Goal: Information Seeking & Learning: Learn about a topic

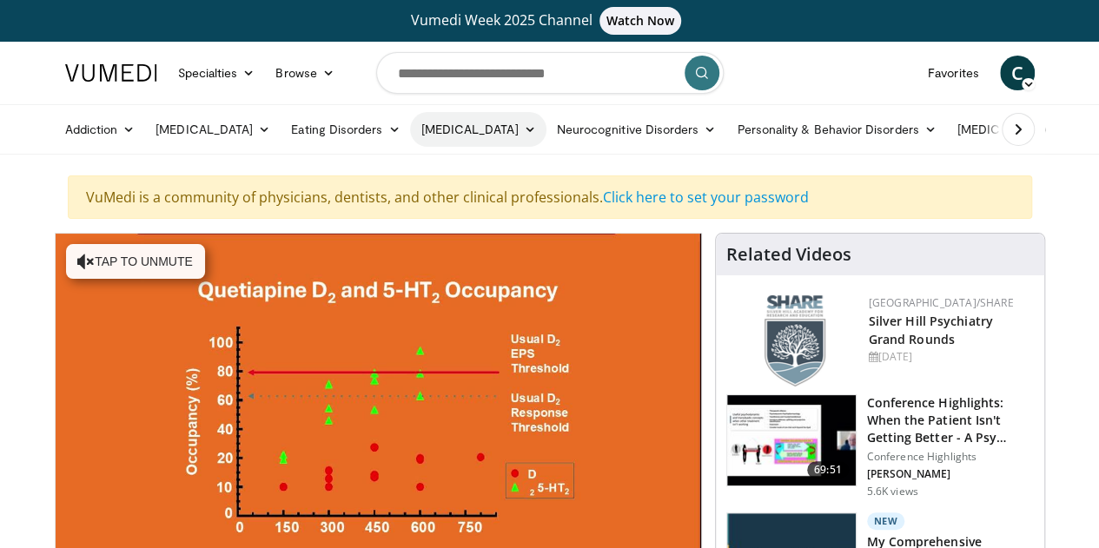
click at [452, 129] on link "[MEDICAL_DATA]" at bounding box center [478, 129] width 136 height 35
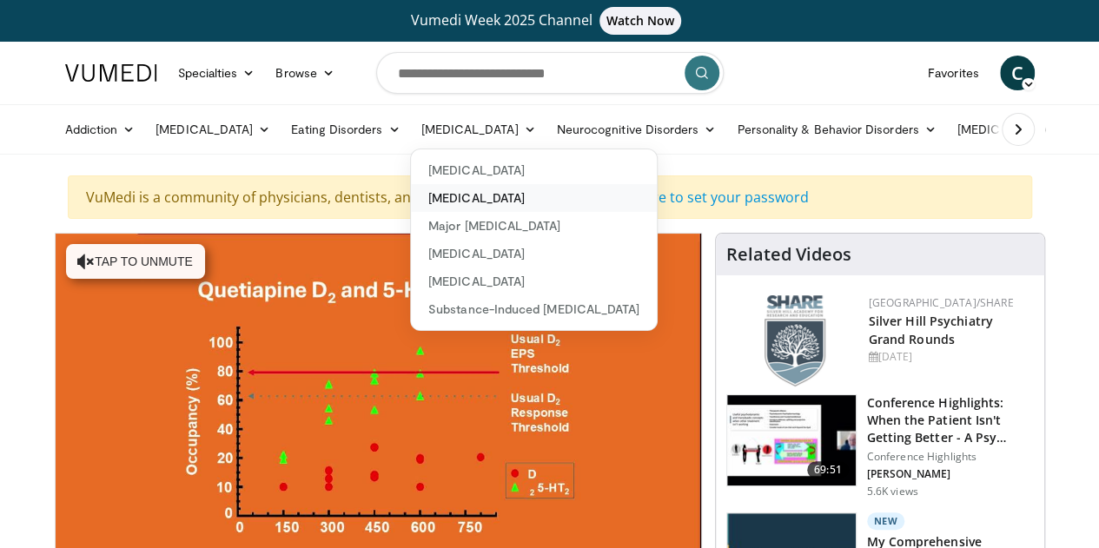
click at [447, 204] on link "[MEDICAL_DATA]" at bounding box center [534, 198] width 246 height 28
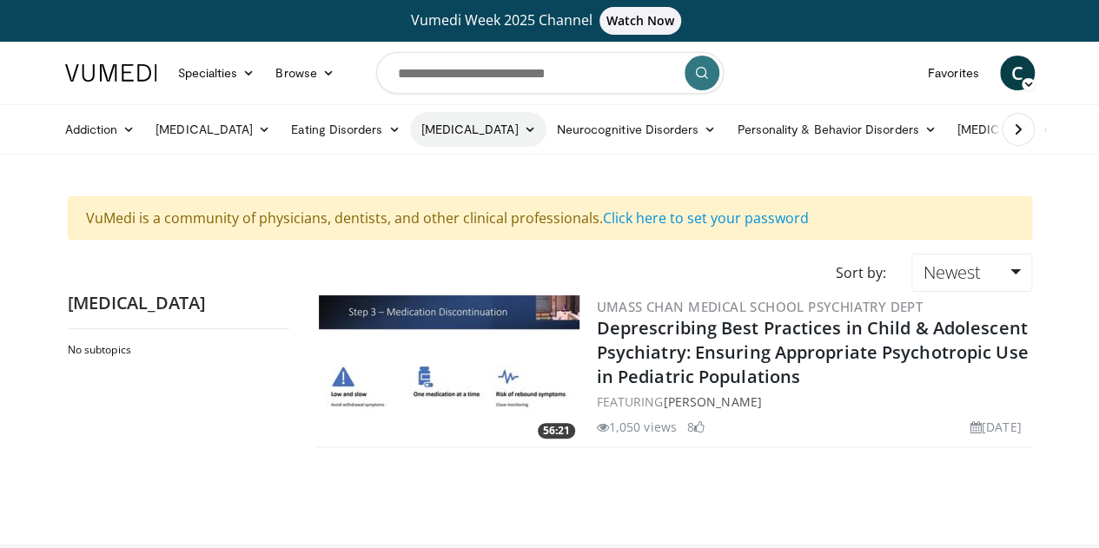
click at [429, 126] on link "[MEDICAL_DATA]" at bounding box center [478, 129] width 136 height 35
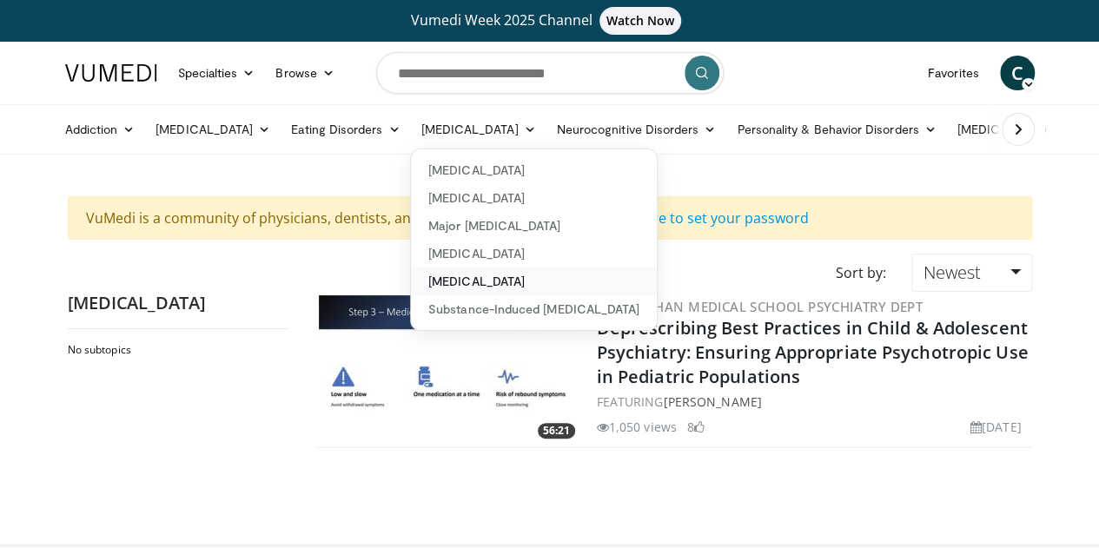
click at [450, 288] on link "[MEDICAL_DATA]" at bounding box center [534, 282] width 246 height 28
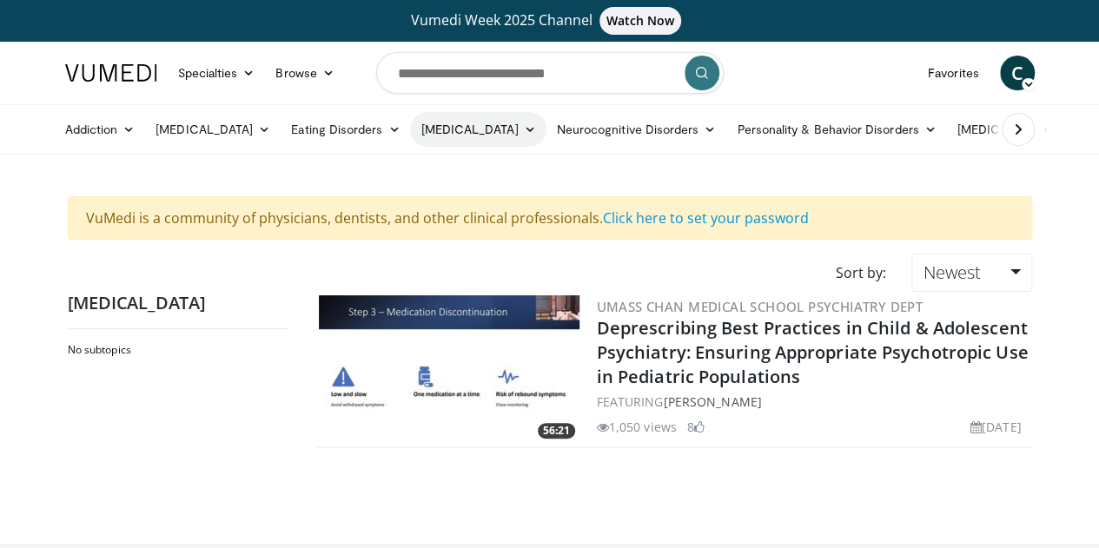
click at [484, 120] on link "[MEDICAL_DATA]" at bounding box center [478, 129] width 136 height 35
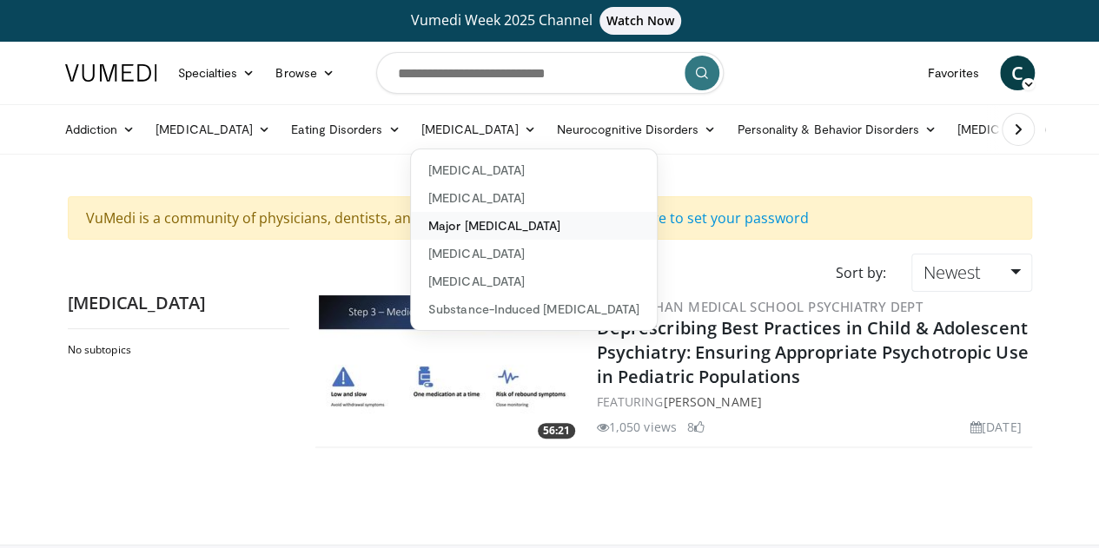
click at [486, 225] on link "Major [MEDICAL_DATA]" at bounding box center [534, 226] width 246 height 28
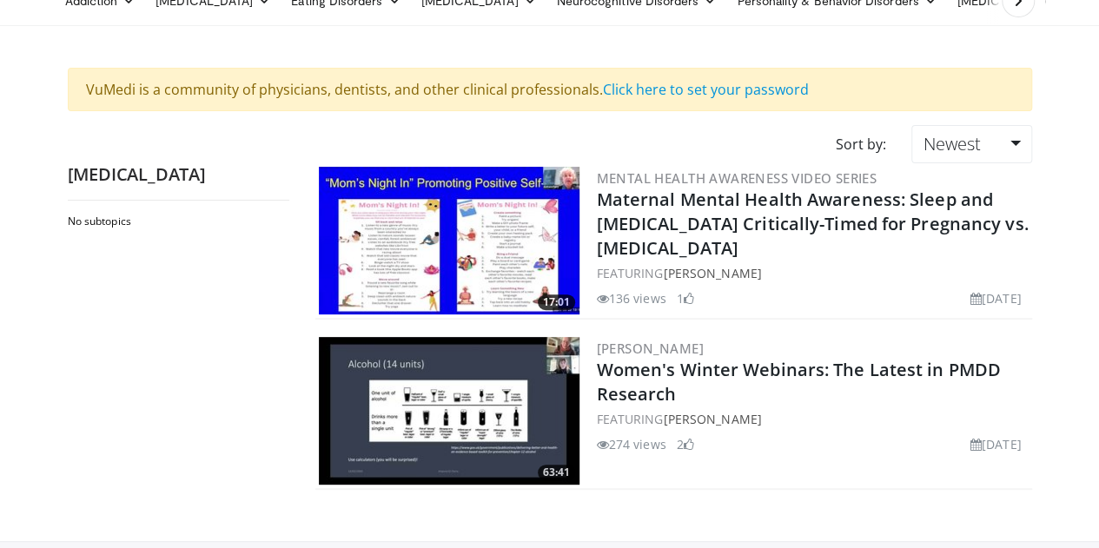
scroll to position [139, 0]
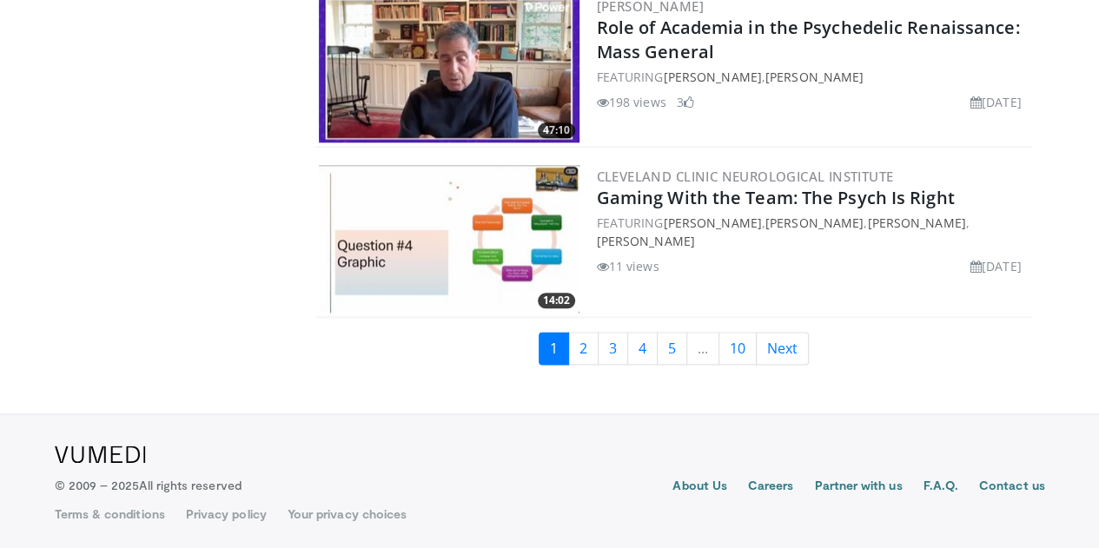
scroll to position [4179, 0]
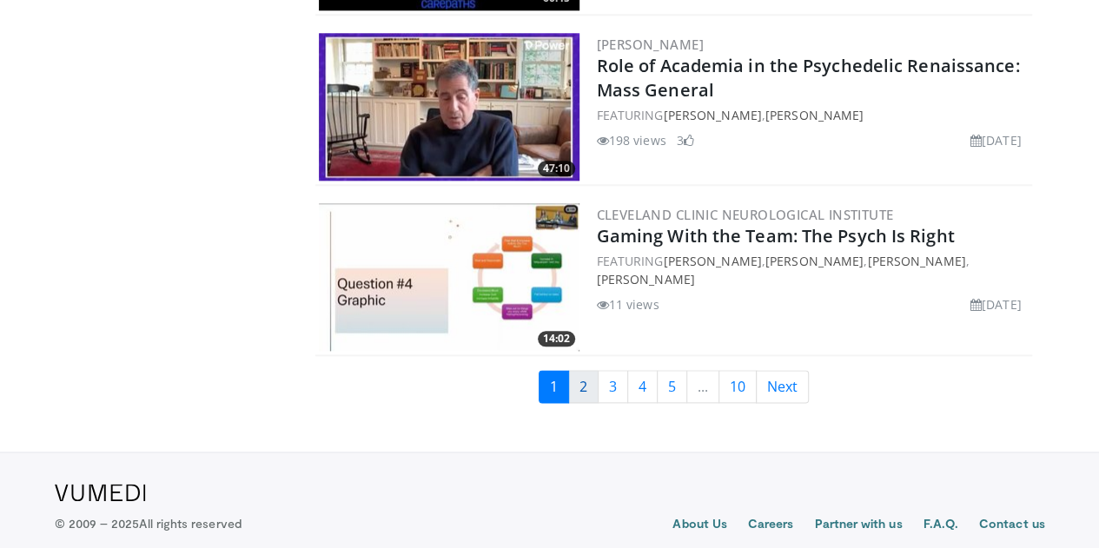
click at [596, 394] on link "2" at bounding box center [583, 386] width 30 height 33
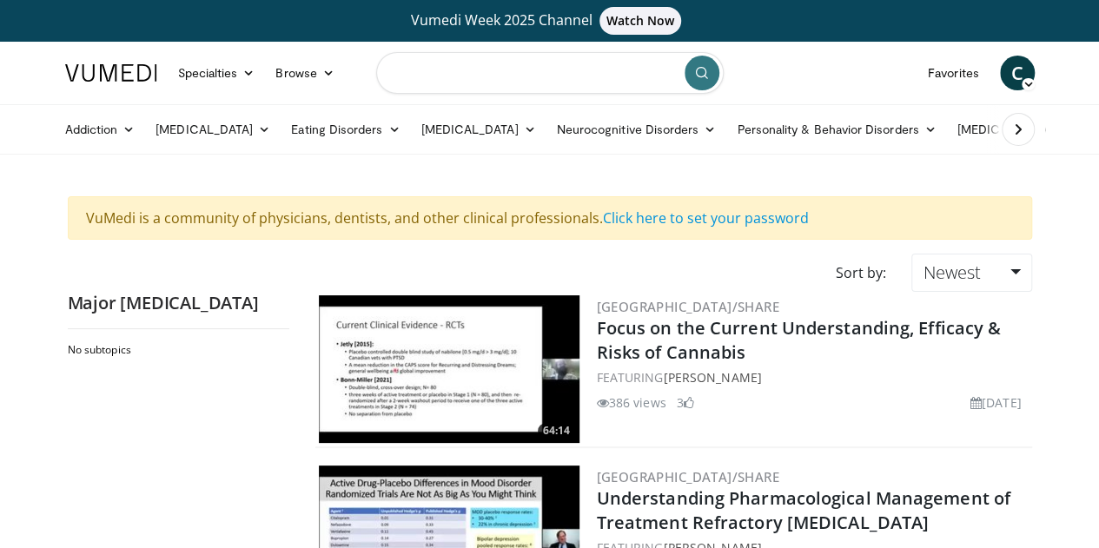
click at [443, 74] on input "Search topics, interventions" at bounding box center [549, 73] width 347 height 42
type input "**********"
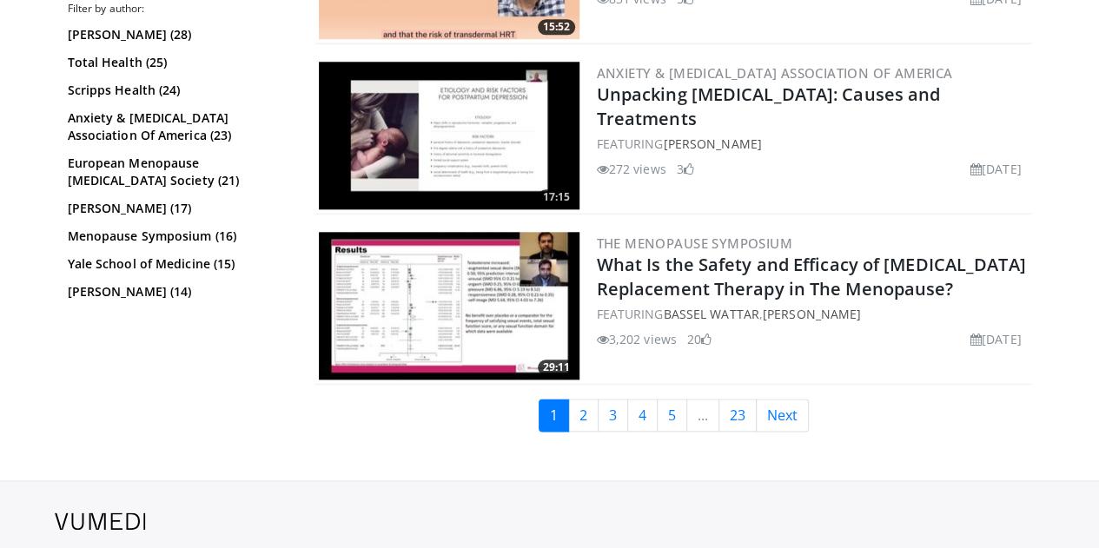
scroll to position [4192, 0]
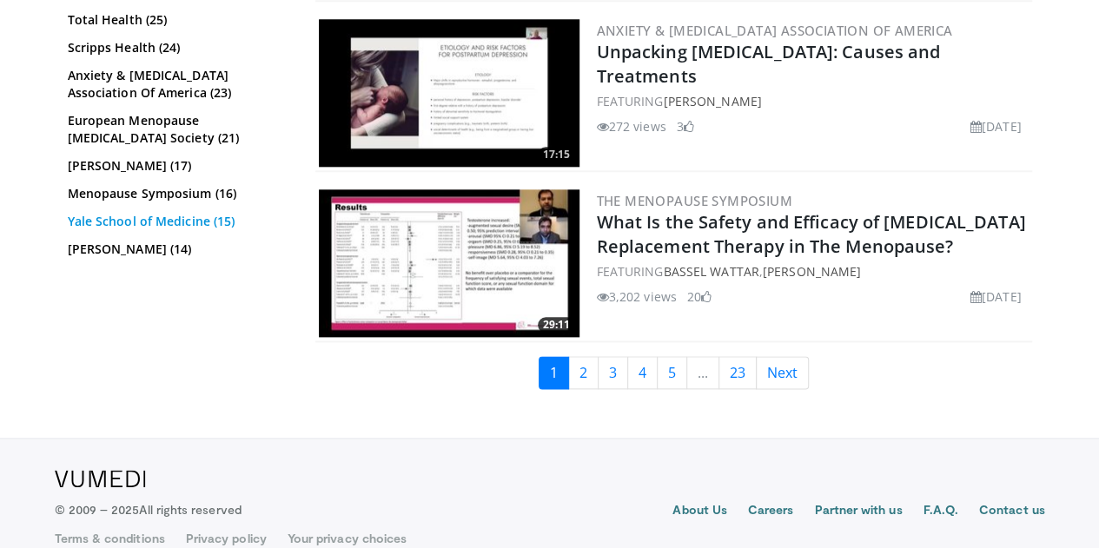
click at [68, 222] on link "Yale School of Medicine (15)" at bounding box center [176, 221] width 217 height 17
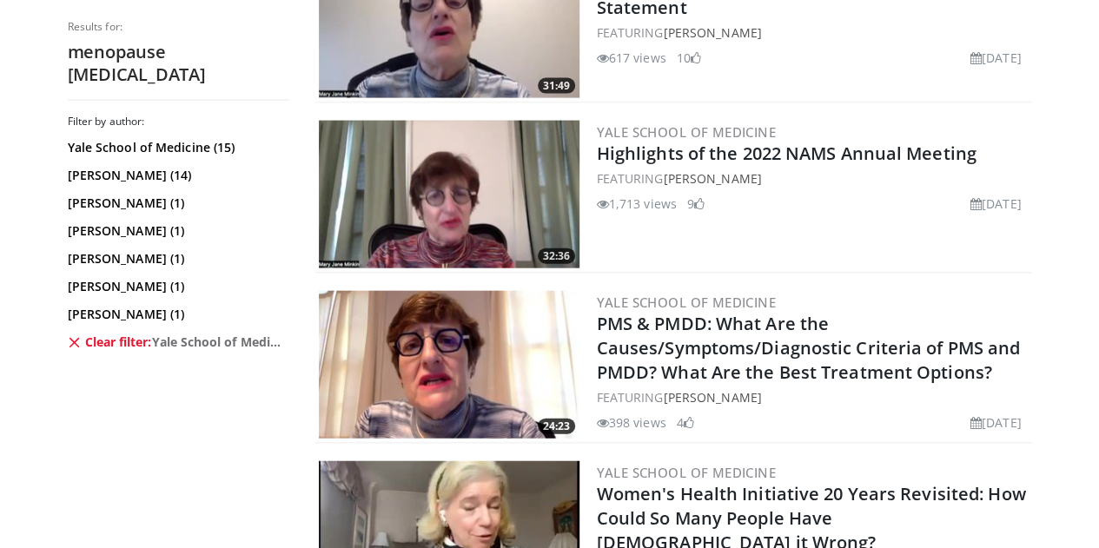
scroll to position [1956, 0]
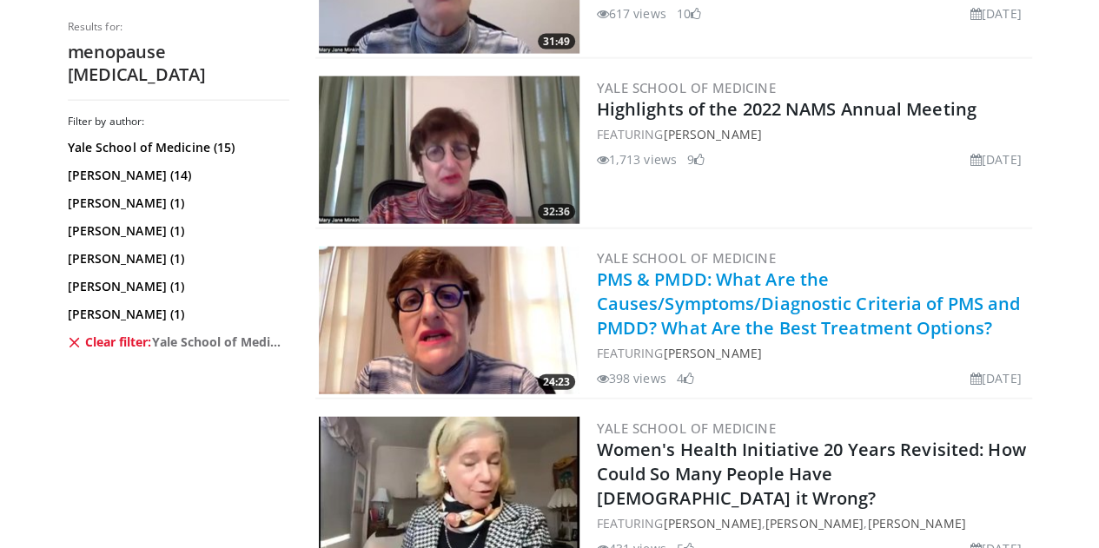
click at [960, 268] on link "PMS & PMDD: What Are the Causes/Symptoms/Diagnostic Criteria of PMS and PMDD? W…" at bounding box center [809, 304] width 424 height 72
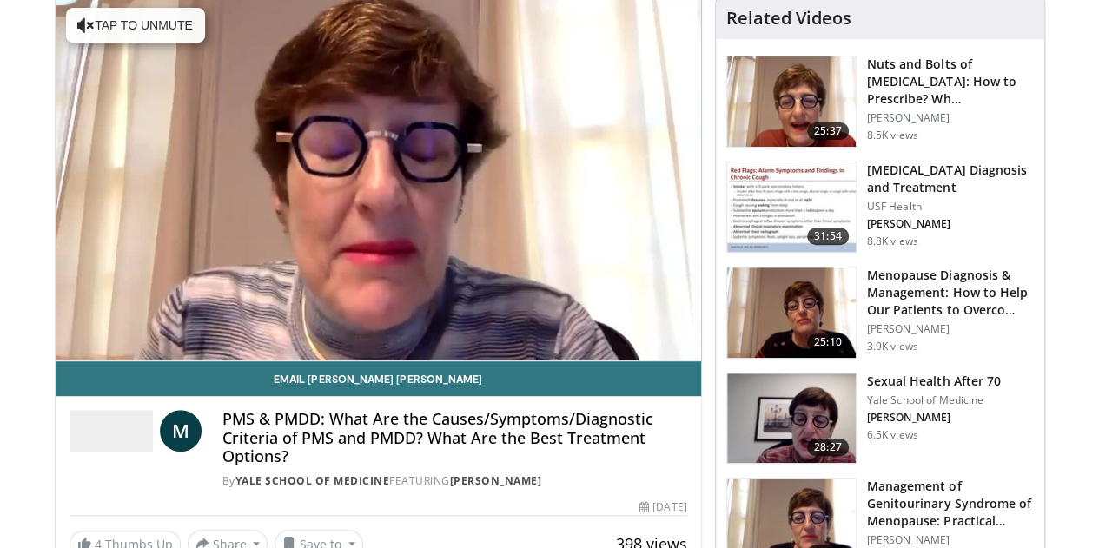
scroll to position [248, 0]
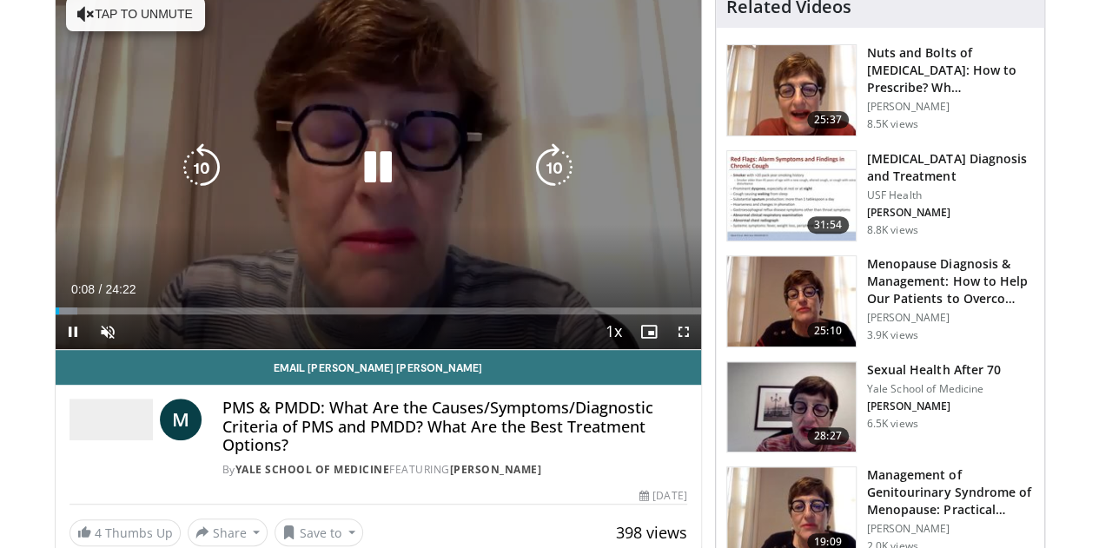
click at [367, 175] on icon "Video Player" at bounding box center [378, 167] width 49 height 49
